Goal: Information Seeking & Learning: Learn about a topic

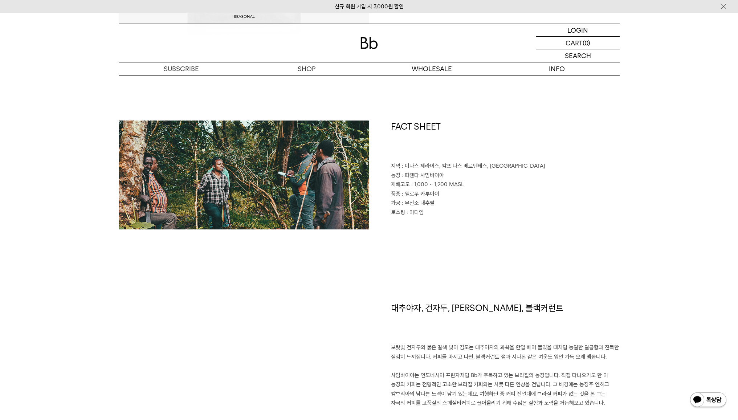
scroll to position [289, 0]
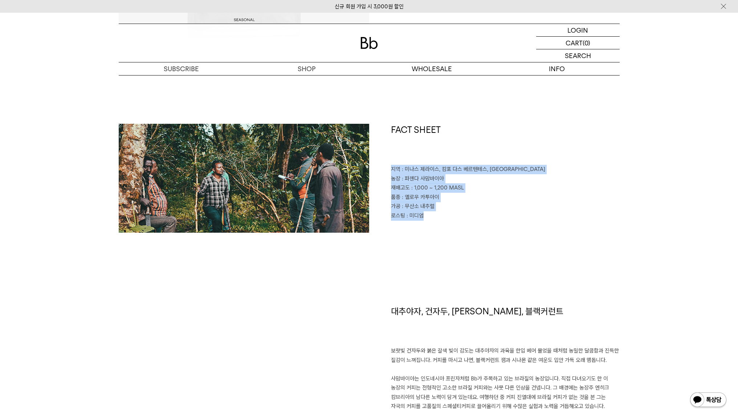
drag, startPoint x: 390, startPoint y: 164, endPoint x: 456, endPoint y: 228, distance: 91.1
click at [456, 228] on div "FACT SHEET 지역 : [GEOGRAPHIC_DATA], [GEOGRAPHIC_DATA], [GEOGRAPHIC_DATA] 농장 : 파젠…" at bounding box center [494, 178] width 250 height 109
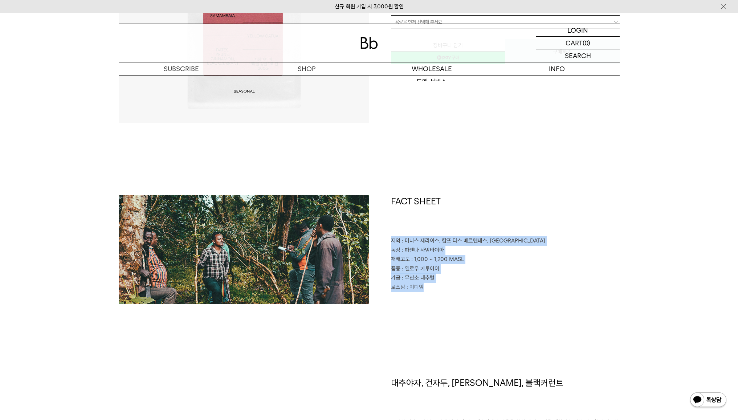
scroll to position [129, 0]
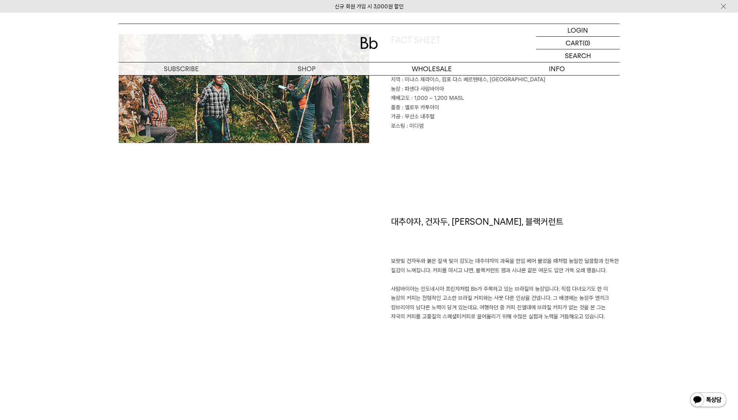
scroll to position [162, 0]
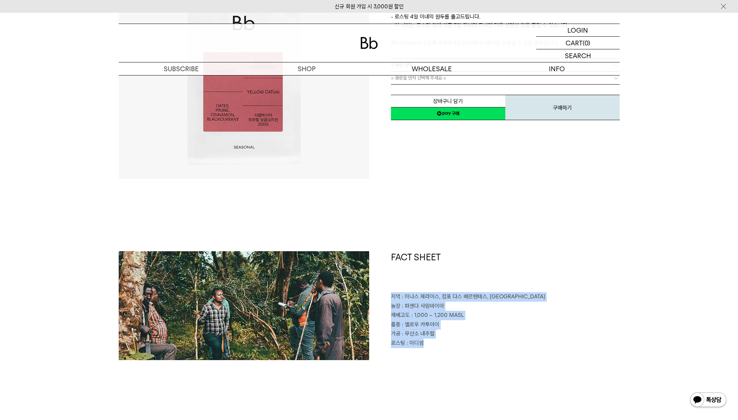
drag, startPoint x: 392, startPoint y: 297, endPoint x: 448, endPoint y: 359, distance: 84.1
click at [448, 359] on div "FACT SHEET 지역 : [GEOGRAPHIC_DATA], [GEOGRAPHIC_DATA], [GEOGRAPHIC_DATA] 농장 : 파젠…" at bounding box center [494, 305] width 250 height 109
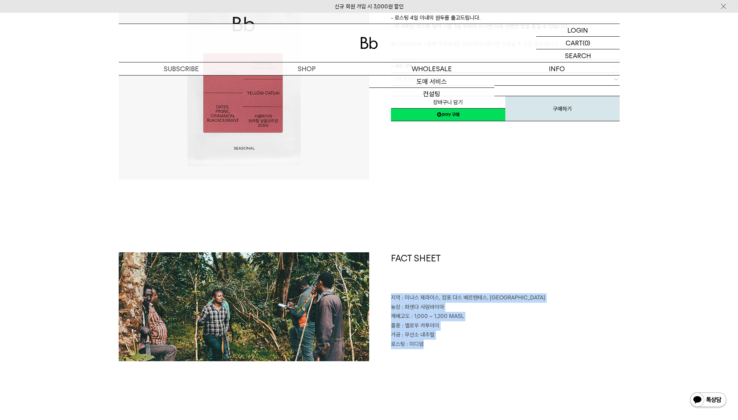
scroll to position [160, 0]
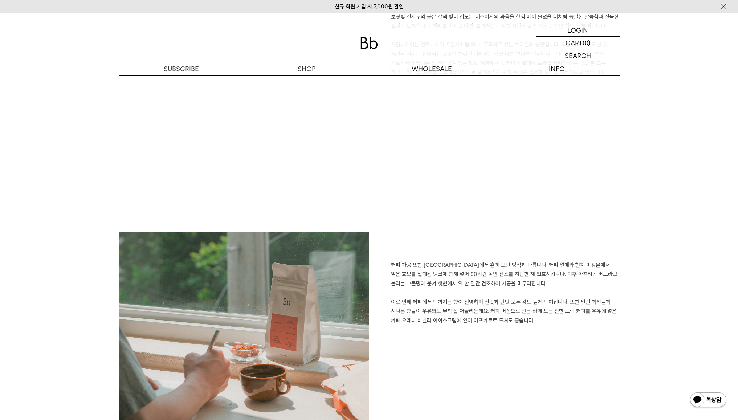
scroll to position [254, 0]
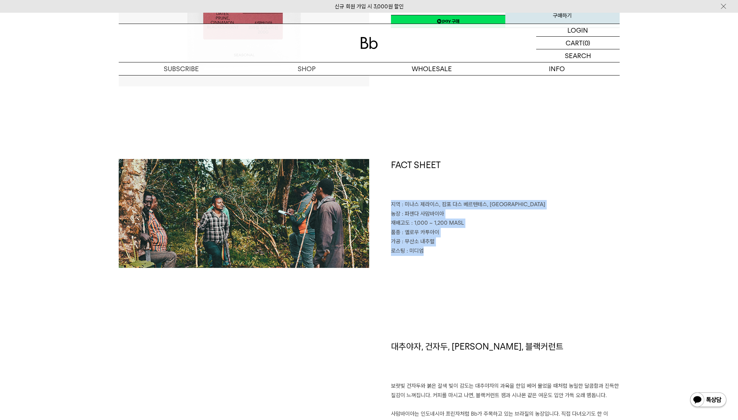
drag, startPoint x: 390, startPoint y: 203, endPoint x: 448, endPoint y: 273, distance: 91.3
click at [449, 273] on div "FACT SHEET 지역 : [GEOGRAPHIC_DATA], [GEOGRAPHIC_DATA], [GEOGRAPHIC_DATA] 농장 : 파젠…" at bounding box center [369, 249] width 501 height 181
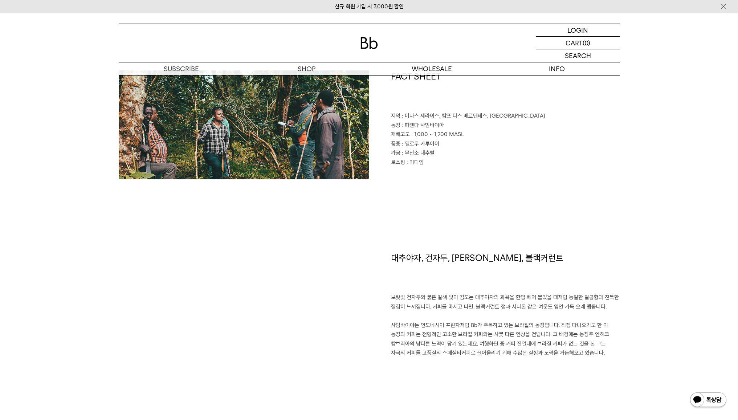
scroll to position [260, 0]
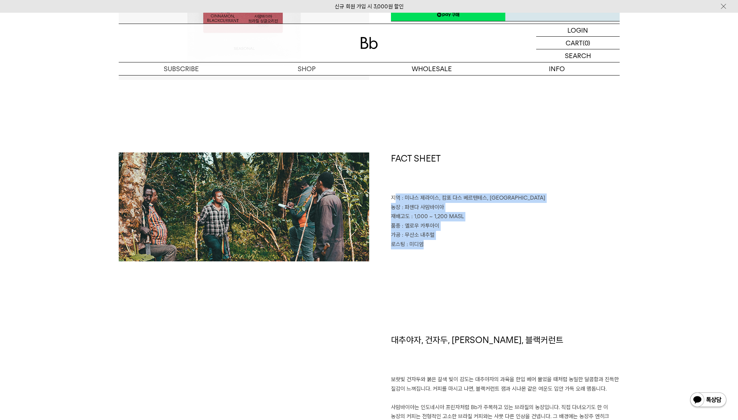
drag, startPoint x: 413, startPoint y: 224, endPoint x: 445, endPoint y: 249, distance: 40.4
click at [445, 249] on div "FACT SHEET 지역 : [GEOGRAPHIC_DATA], [GEOGRAPHIC_DATA], [GEOGRAPHIC_DATA] 농장 : 파젠…" at bounding box center [494, 206] width 250 height 109
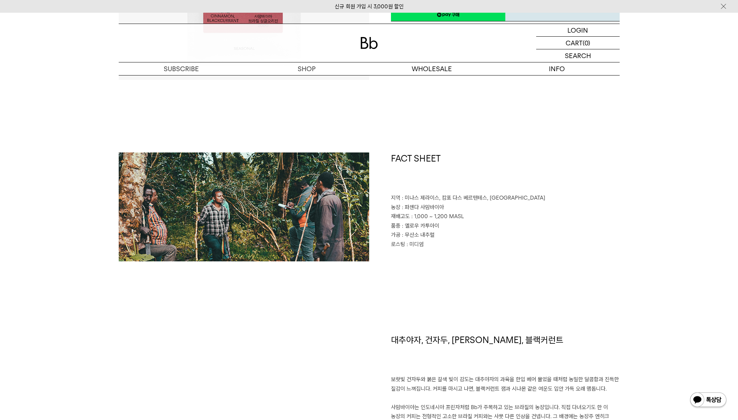
click at [391, 195] on div "FACT SHEET 지역 : [GEOGRAPHIC_DATA], [GEOGRAPHIC_DATA], [GEOGRAPHIC_DATA] 농장 : 파젠…" at bounding box center [494, 206] width 250 height 109
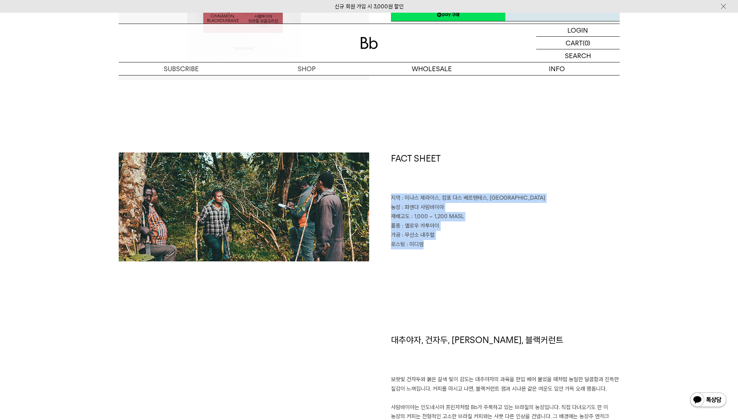
drag, startPoint x: 390, startPoint y: 196, endPoint x: 461, endPoint y: 273, distance: 104.0
click at [461, 273] on div "FACT SHEET 지역 : [GEOGRAPHIC_DATA], [GEOGRAPHIC_DATA], [GEOGRAPHIC_DATA] 농장 : 파젠…" at bounding box center [369, 242] width 501 height 181
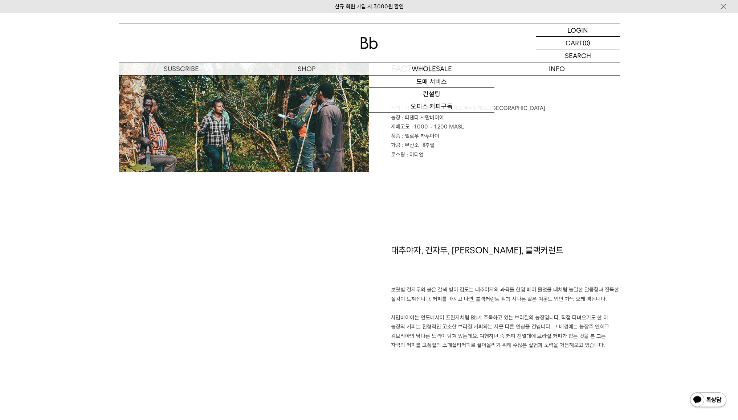
scroll to position [340, 0]
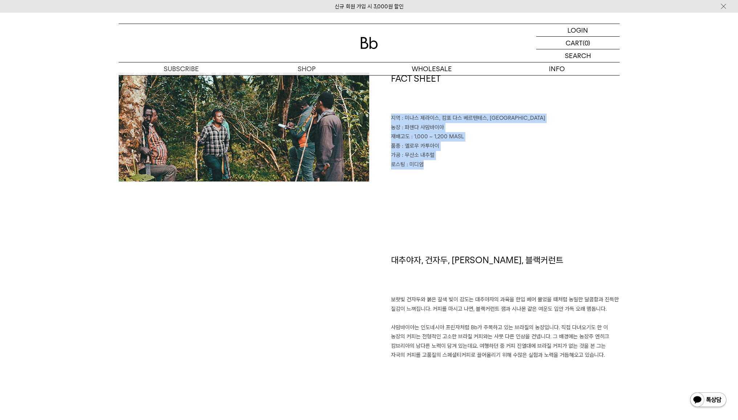
drag, startPoint x: 391, startPoint y: 118, endPoint x: 430, endPoint y: 24, distance: 102.1
click at [464, 199] on div "FACT SHEET 지역 : [GEOGRAPHIC_DATA], [GEOGRAPHIC_DATA], [GEOGRAPHIC_DATA] 농장 : 파젠…" at bounding box center [369, 163] width 501 height 181
